Goal: Task Accomplishment & Management: Use online tool/utility

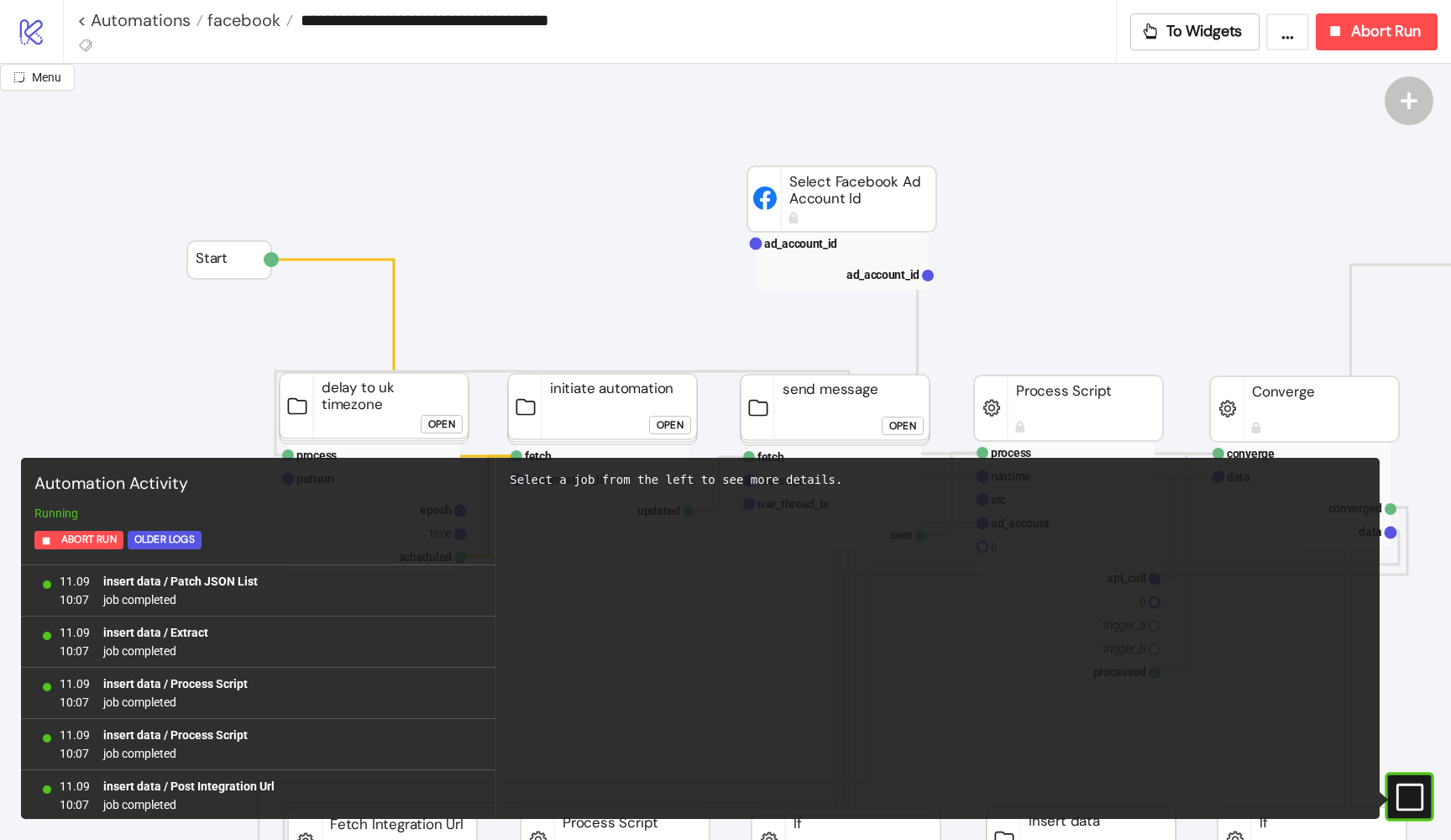
scroll to position [1436, 0]
click at [142, 12] on link "< Automations" at bounding box center [141, 20] width 126 height 17
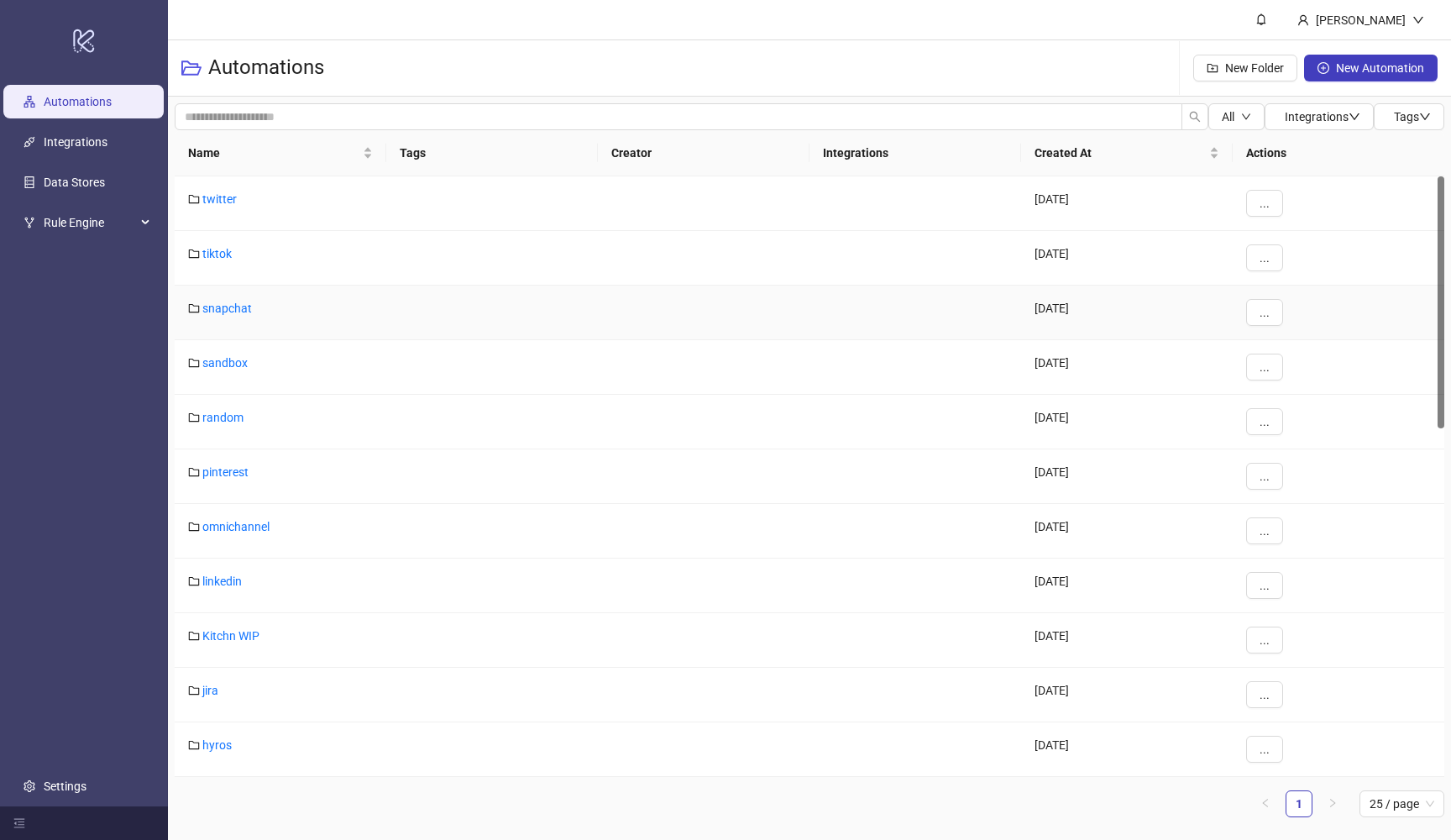
click at [234, 297] on div "snapchat" at bounding box center [280, 313] width 212 height 55
click at [234, 311] on link "snapchat" at bounding box center [227, 307] width 50 height 14
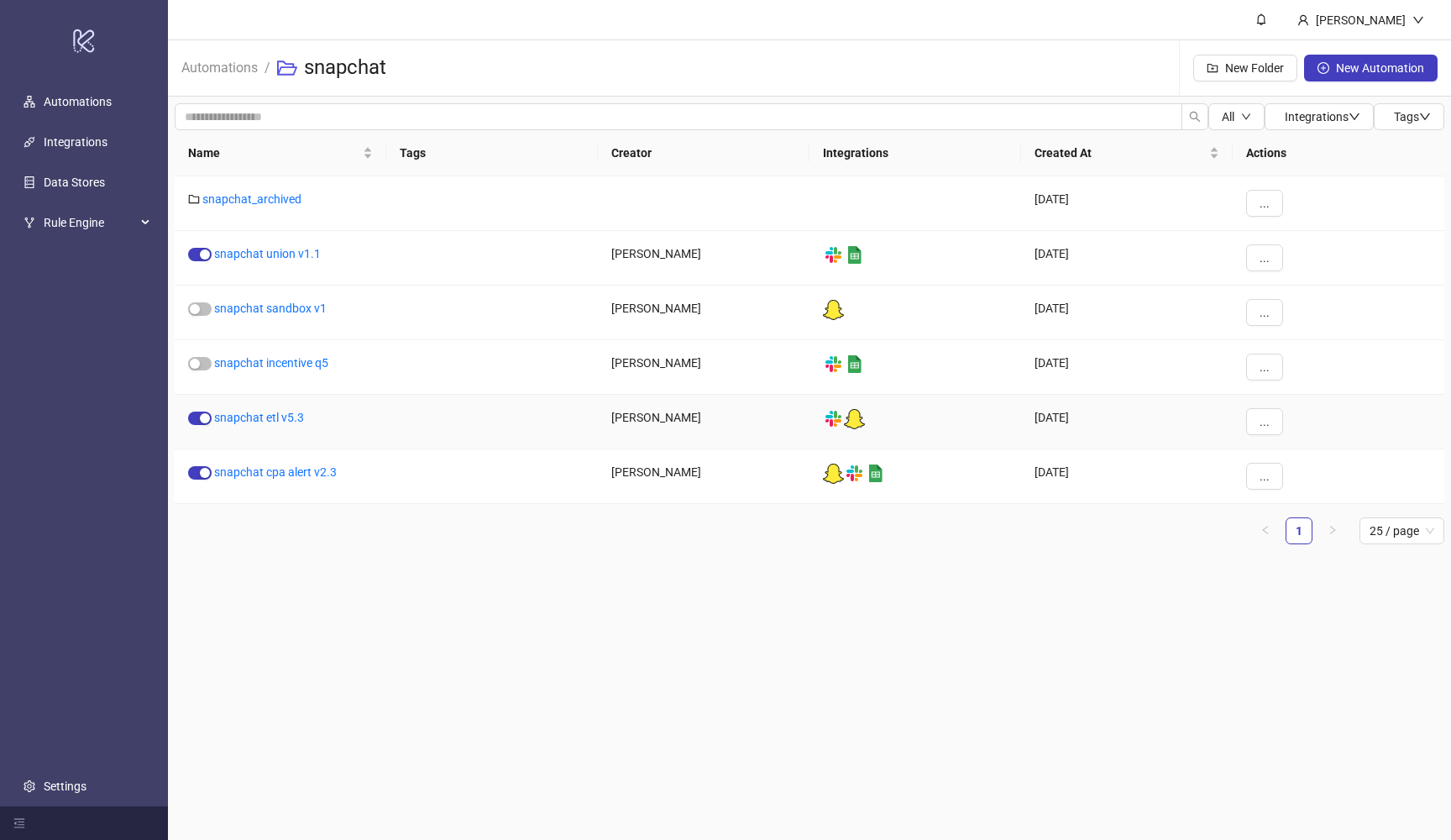
click at [288, 425] on div "snapchat etl v5.3" at bounding box center [280, 422] width 212 height 55
click at [285, 416] on link "snapchat etl v5.3" at bounding box center [260, 417] width 90 height 14
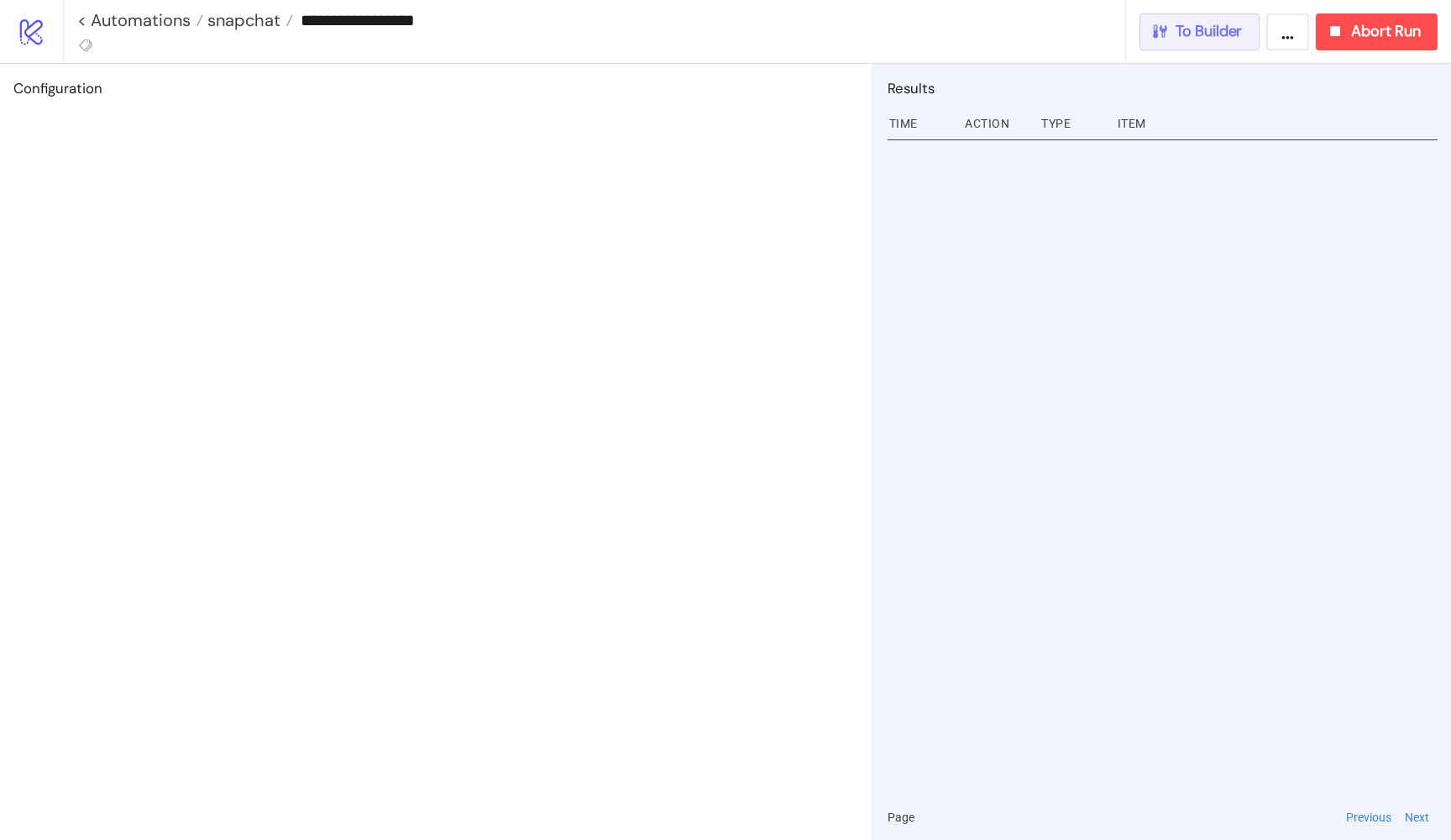
click at [1227, 32] on span "To Builder" at bounding box center [1209, 31] width 68 height 19
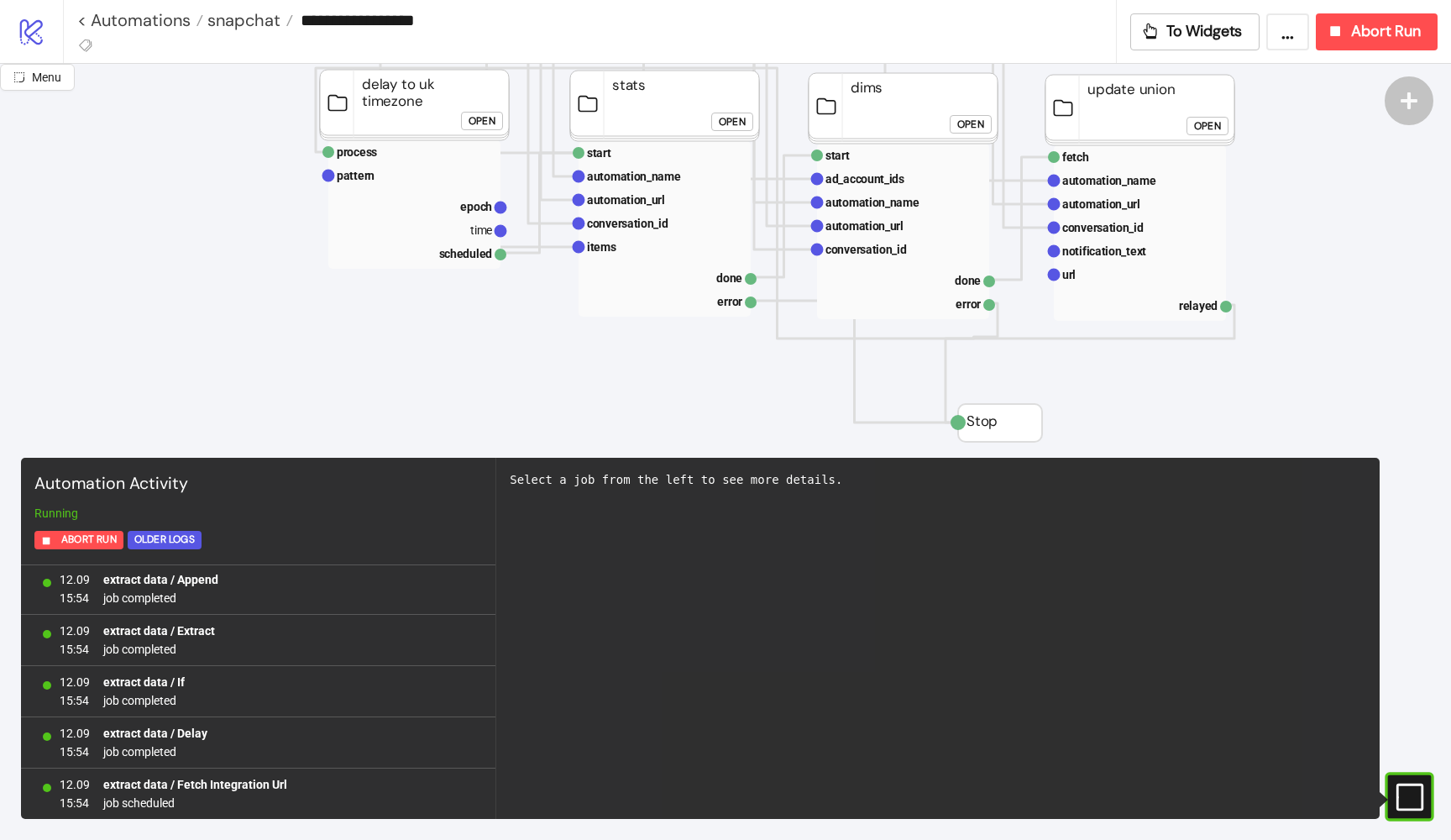
scroll to position [342, 185]
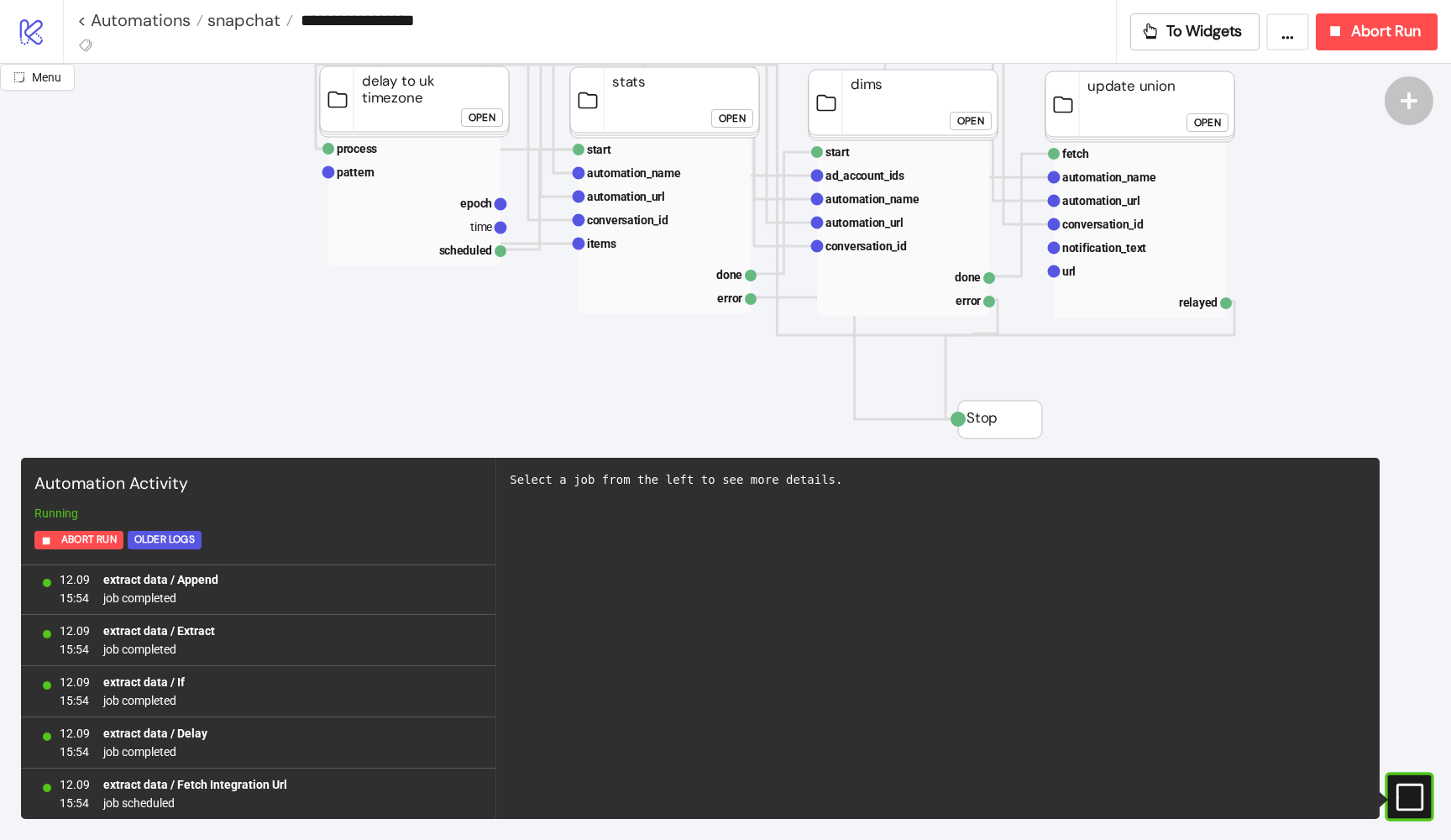
click at [744, 109] on div "Open" at bounding box center [732, 118] width 27 height 19
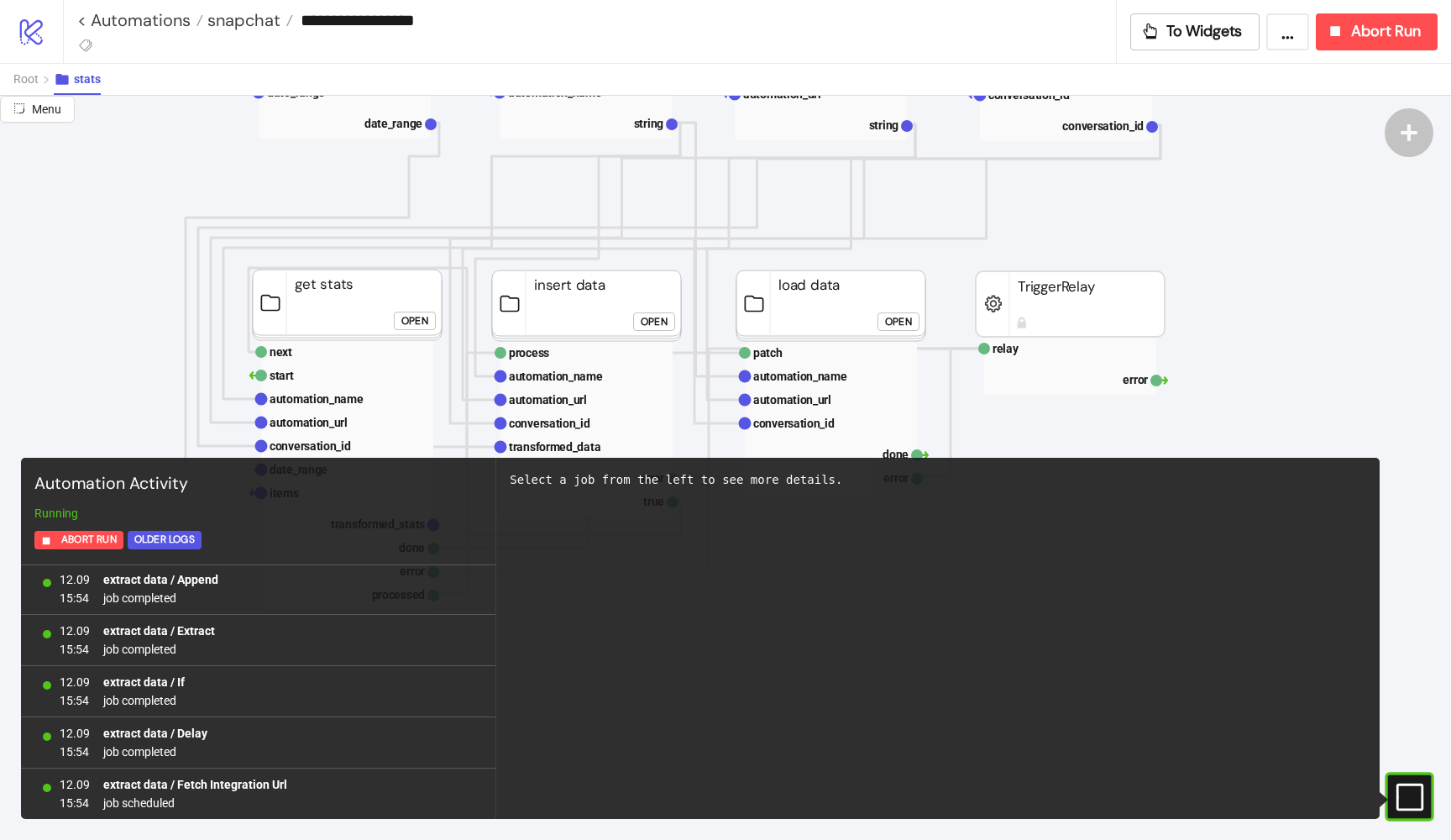
scroll to position [234, 6]
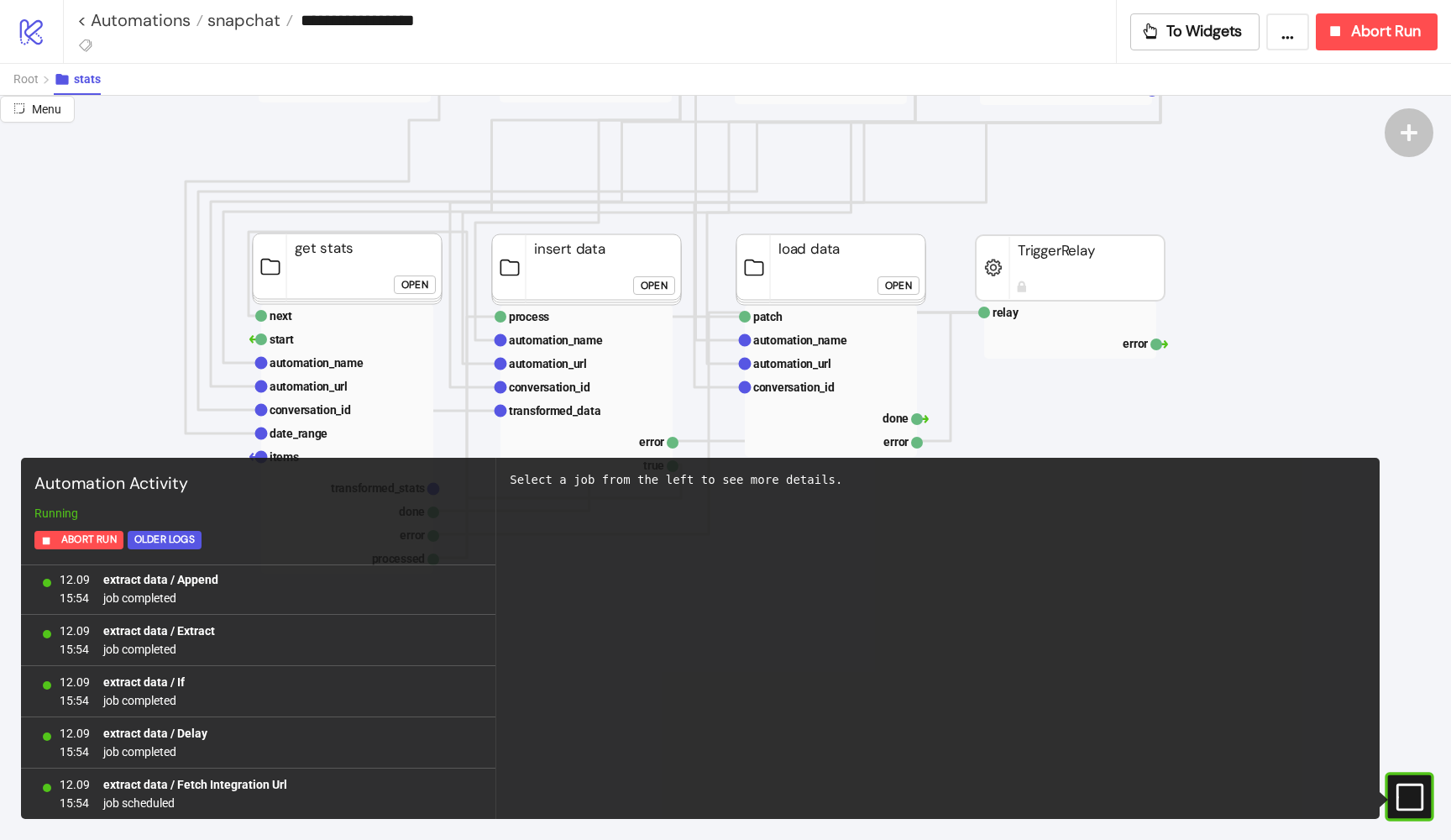
click at [413, 281] on div "Open" at bounding box center [415, 284] width 27 height 19
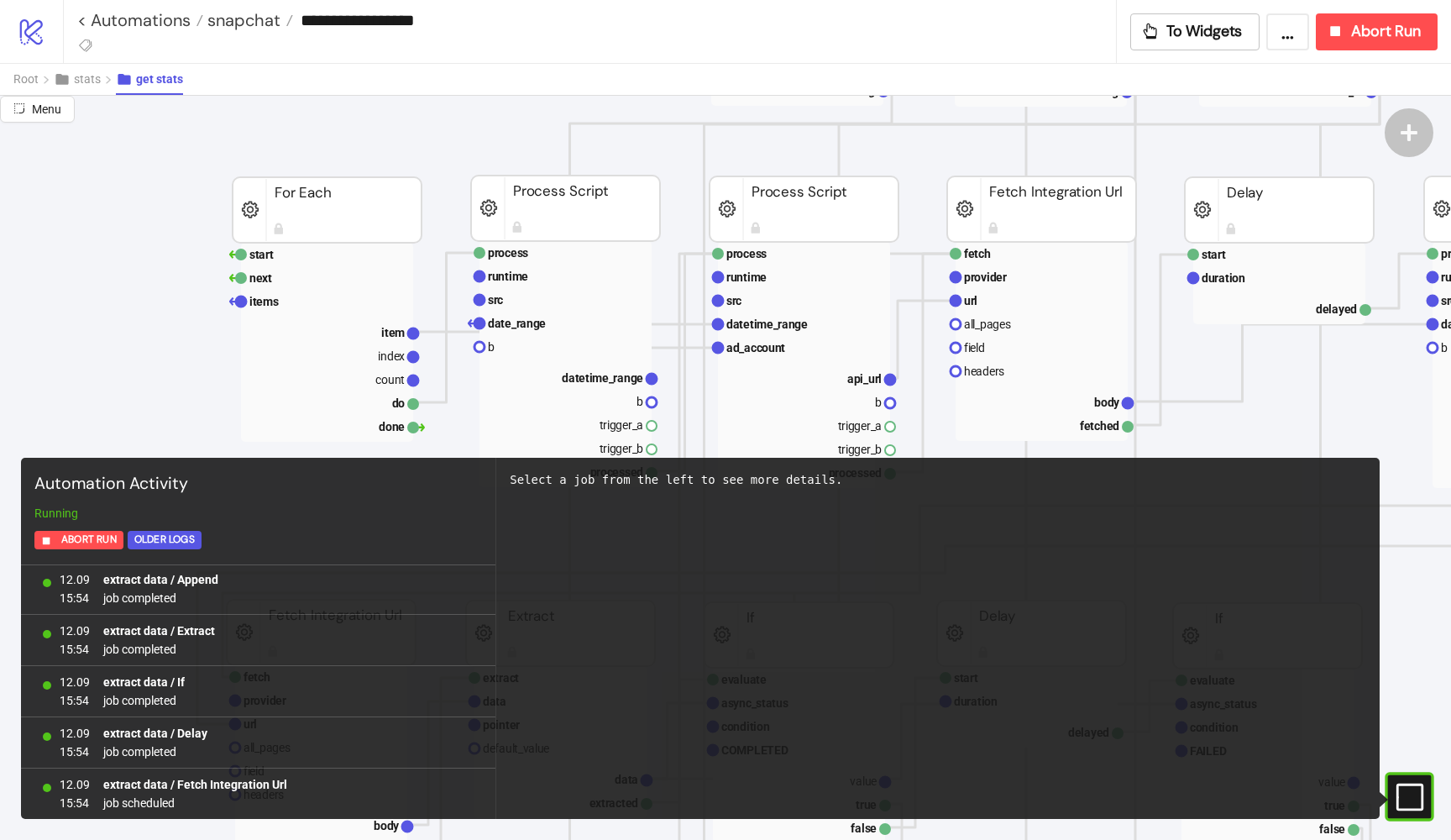
scroll to position [600, 48]
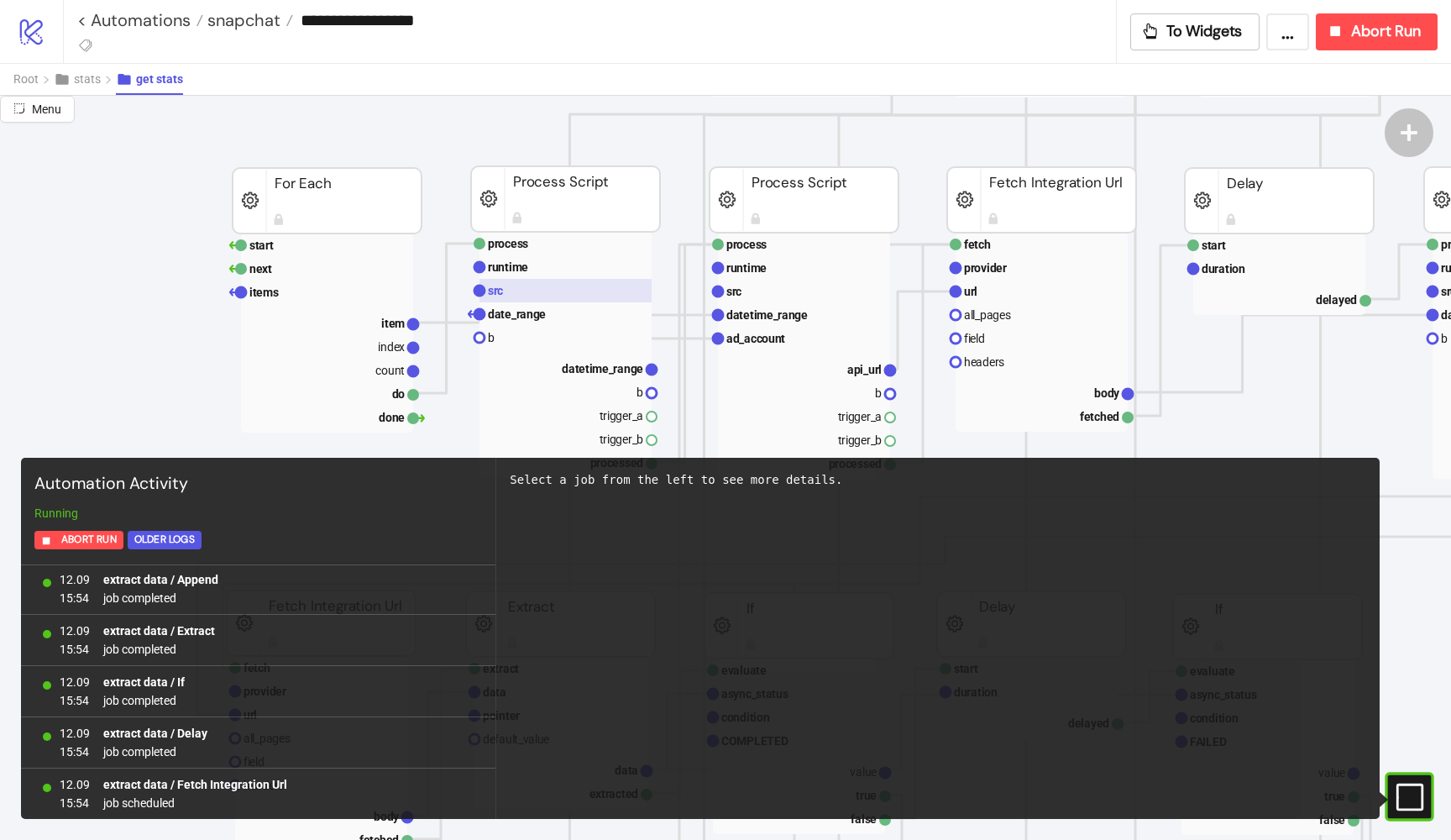
click at [497, 290] on text "src" at bounding box center [495, 290] width 15 height 14
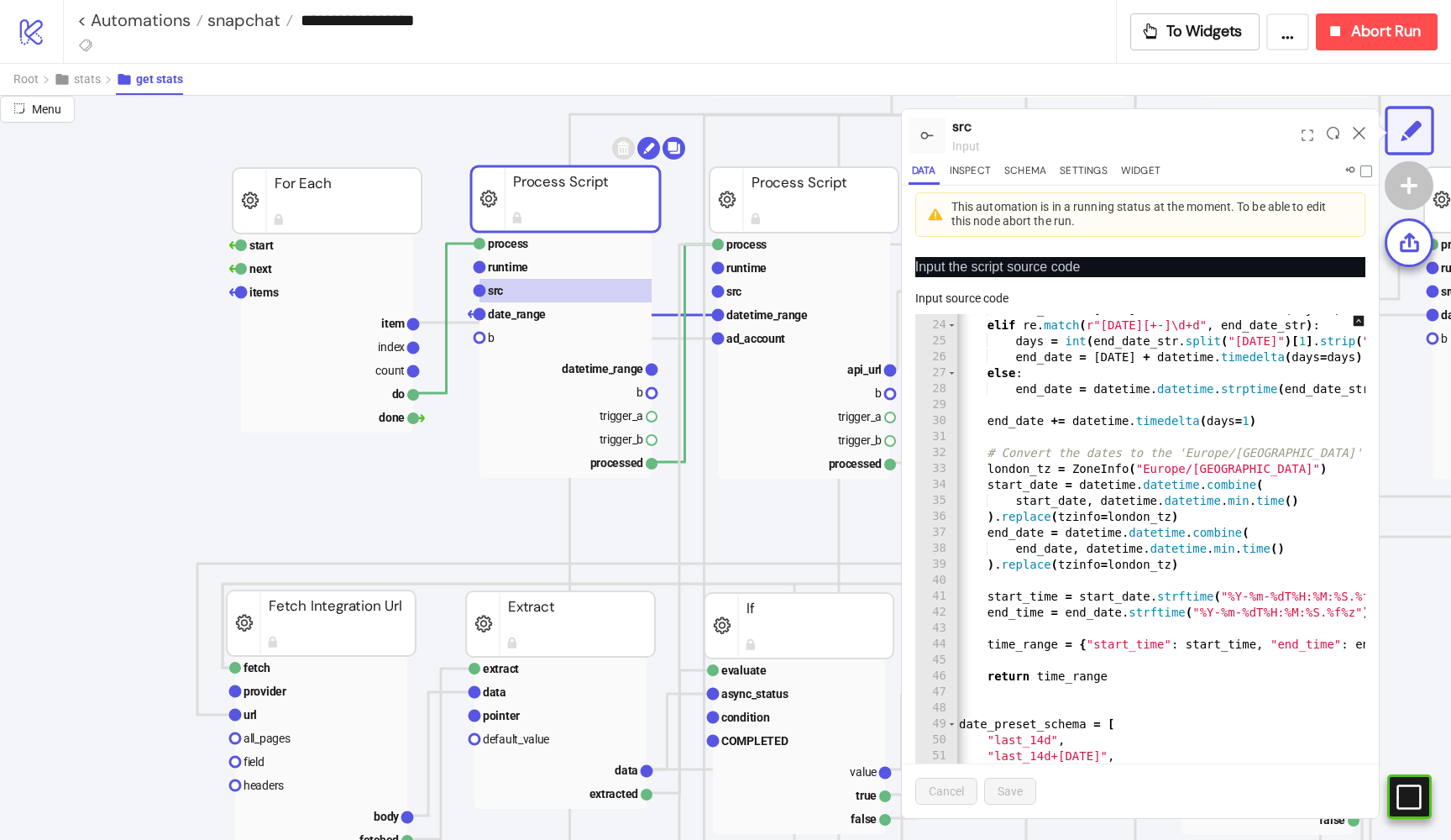
scroll to position [0, 32]
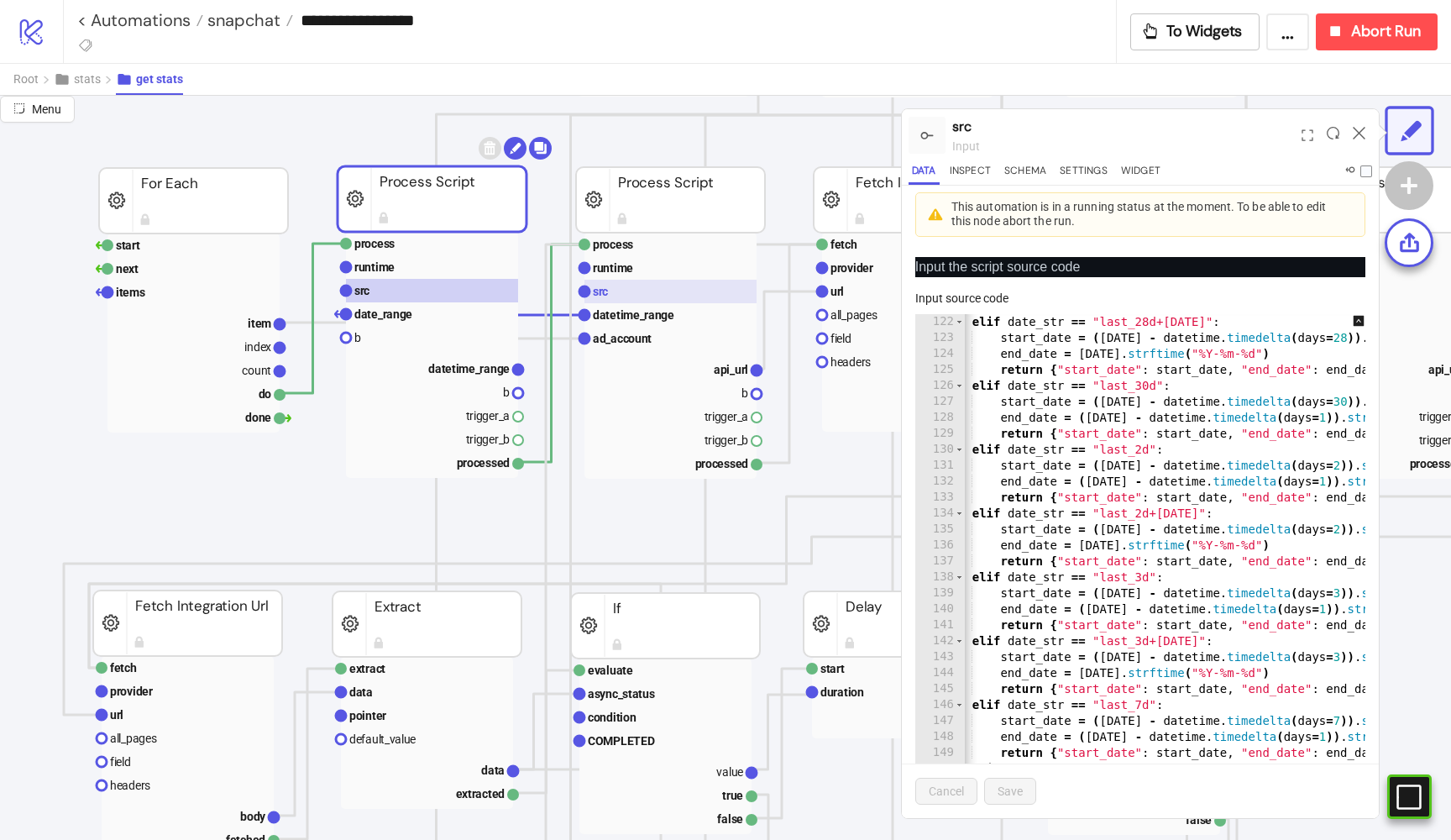
click at [652, 281] on rect at bounding box center [670, 291] width 172 height 23
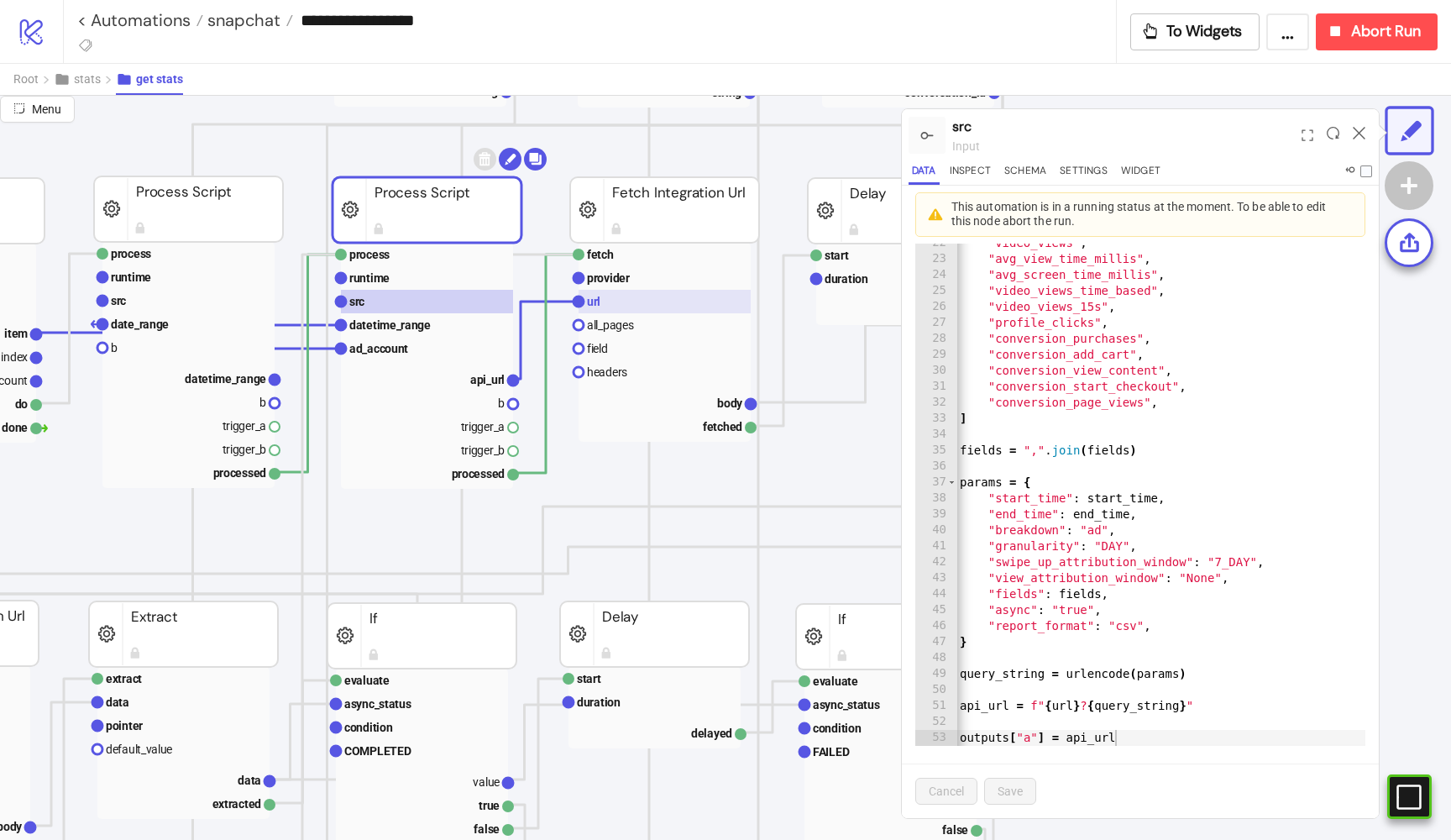
click at [639, 301] on rect at bounding box center [664, 301] width 172 height 23
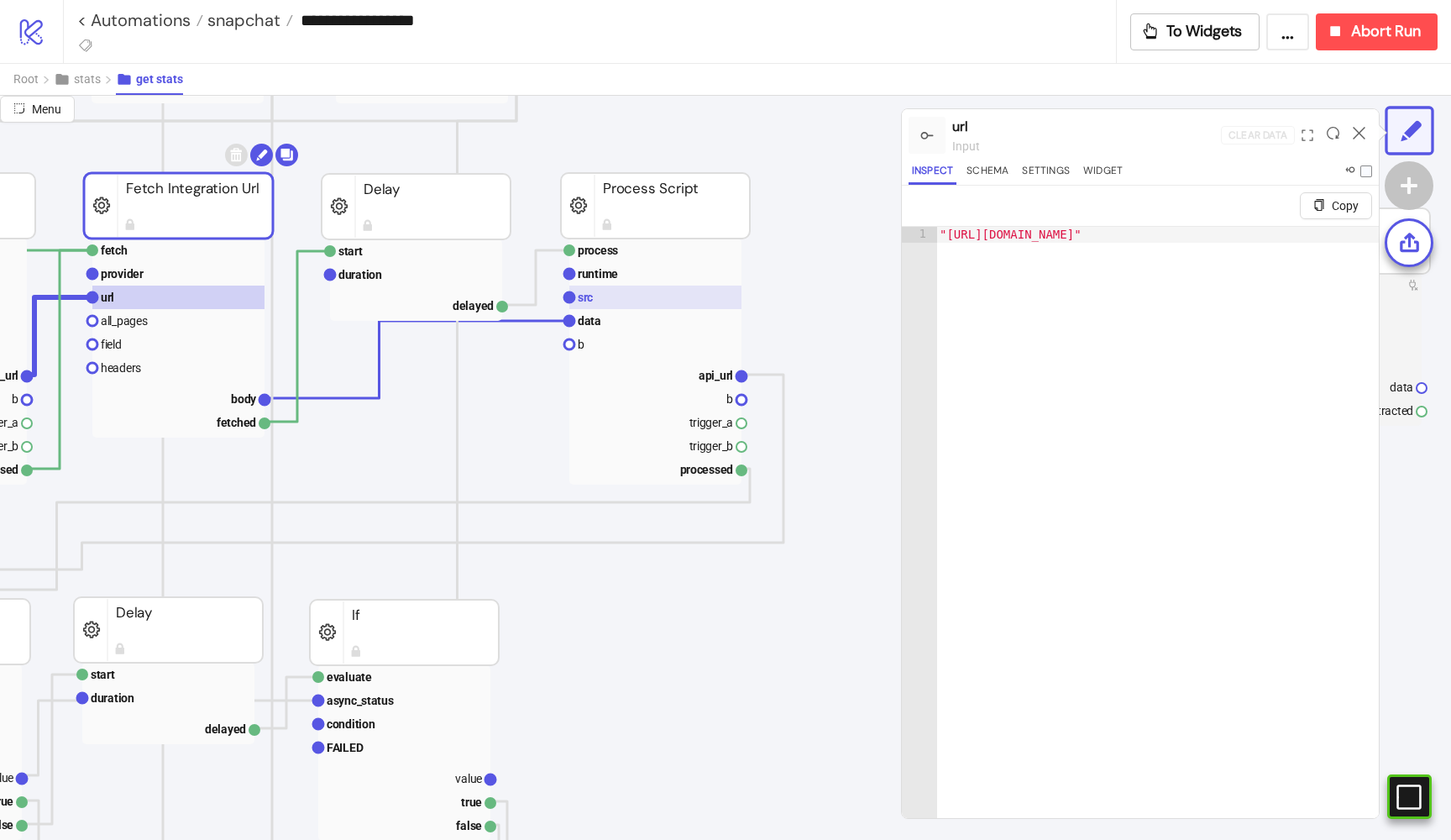
click at [573, 287] on rect at bounding box center [655, 297] width 172 height 23
